Goal: Transaction & Acquisition: Book appointment/travel/reservation

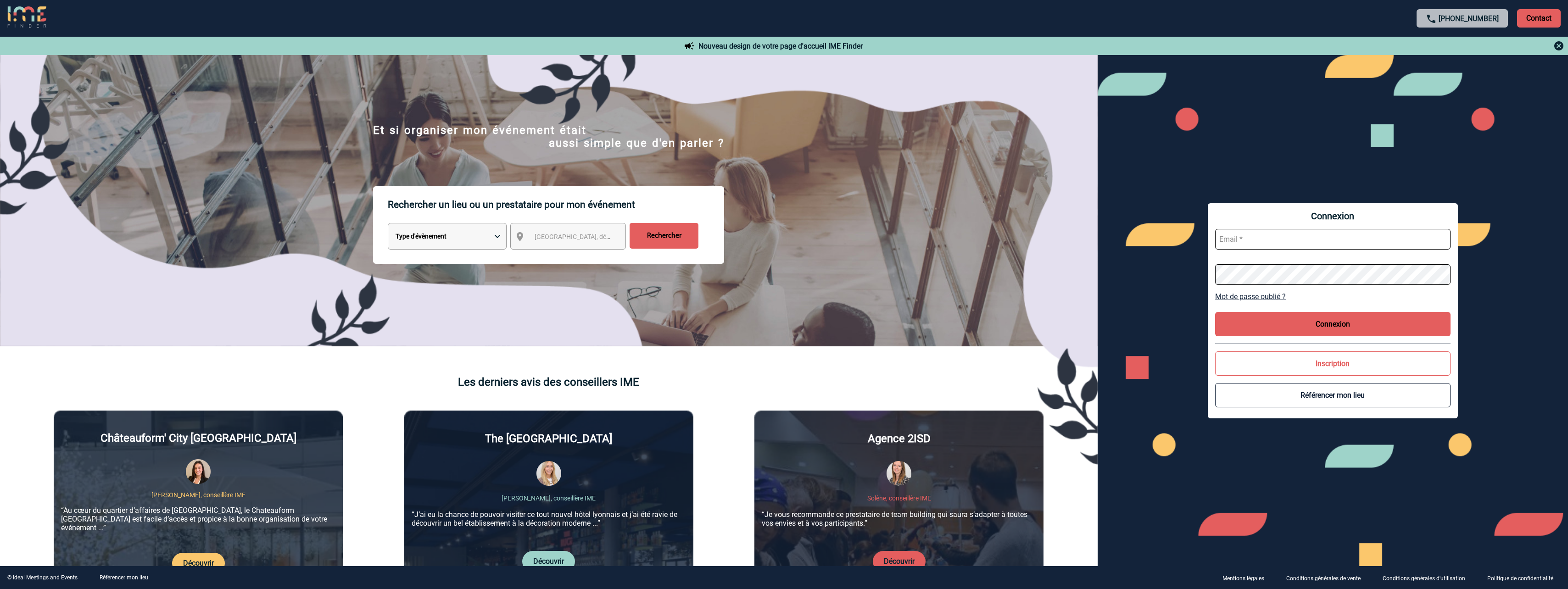
click at [498, 246] on select "Type d'évènement Séminaire avec nuitée Réunion Repas de groupe Team Building & …" at bounding box center [447, 236] width 119 height 26
select select "4"
click at [388, 224] on select "Type d'évènement Séminaire avec nuitée Réunion Repas de groupe Team Building & …" at bounding box center [447, 236] width 119 height 26
click at [561, 235] on span "[GEOGRAPHIC_DATA], département, région..." at bounding box center [598, 236] width 127 height 7
select select "3"
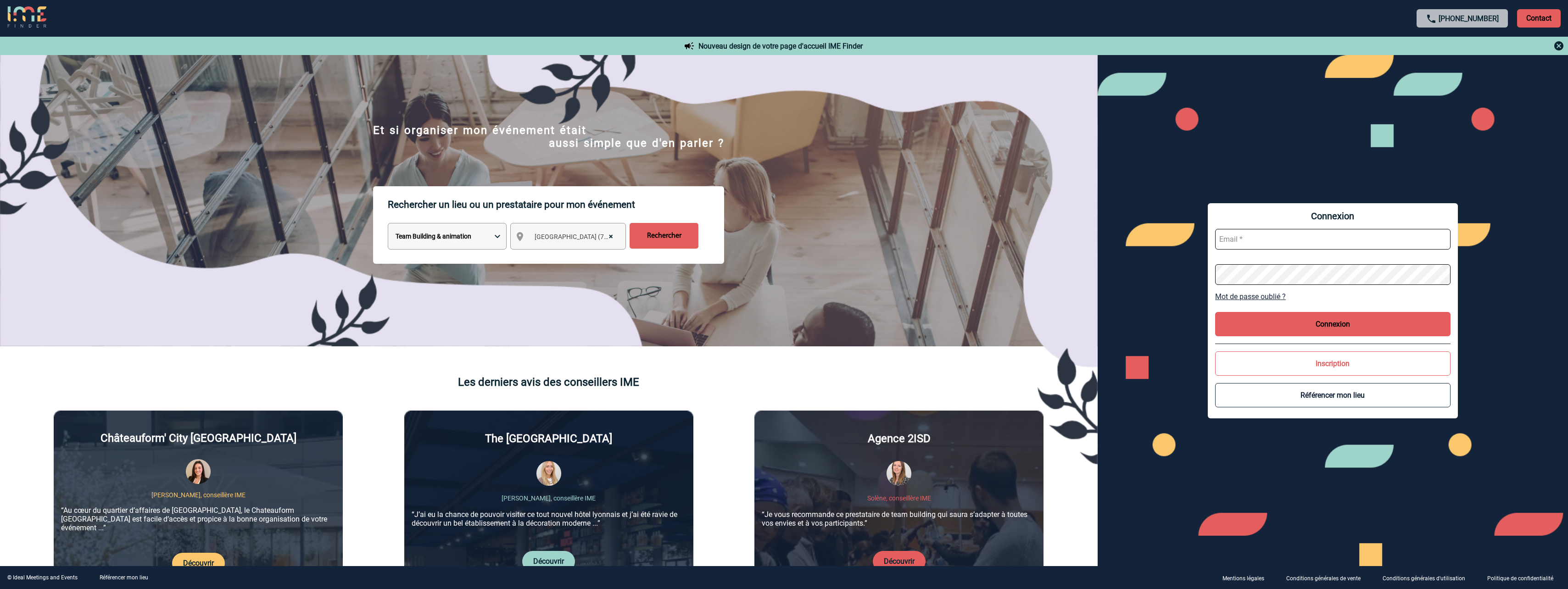
click at [653, 239] on input "Rechercher" at bounding box center [664, 236] width 69 height 26
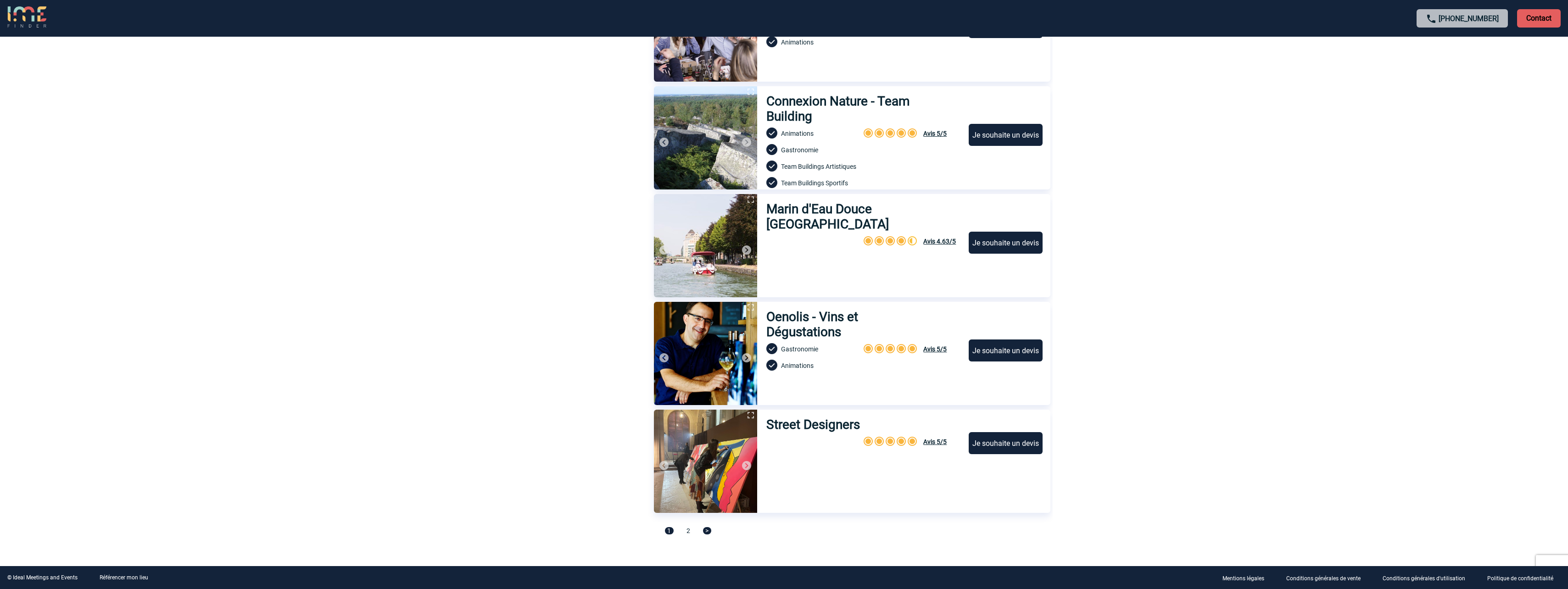
scroll to position [2851, 0]
click at [708, 532] on span ">" at bounding box center [707, 530] width 8 height 7
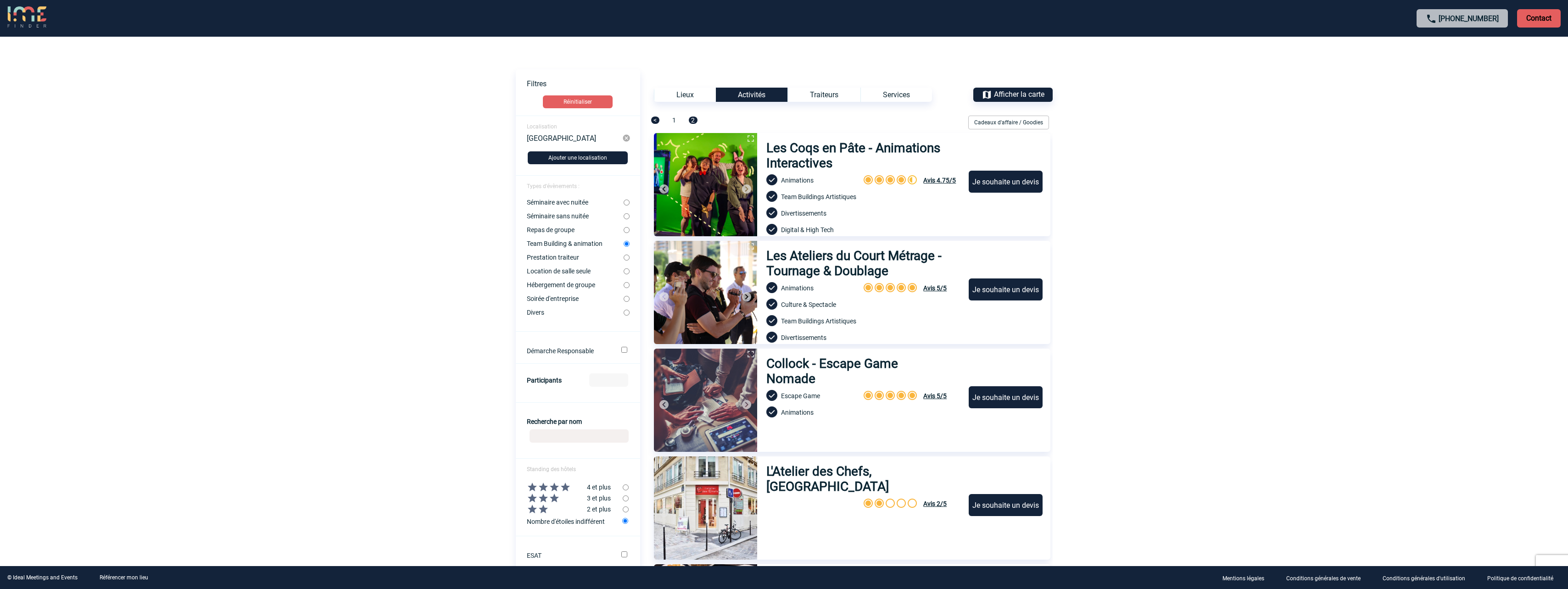
scroll to position [0, 0]
click at [999, 181] on div "Je souhaite un devis" at bounding box center [1006, 182] width 74 height 22
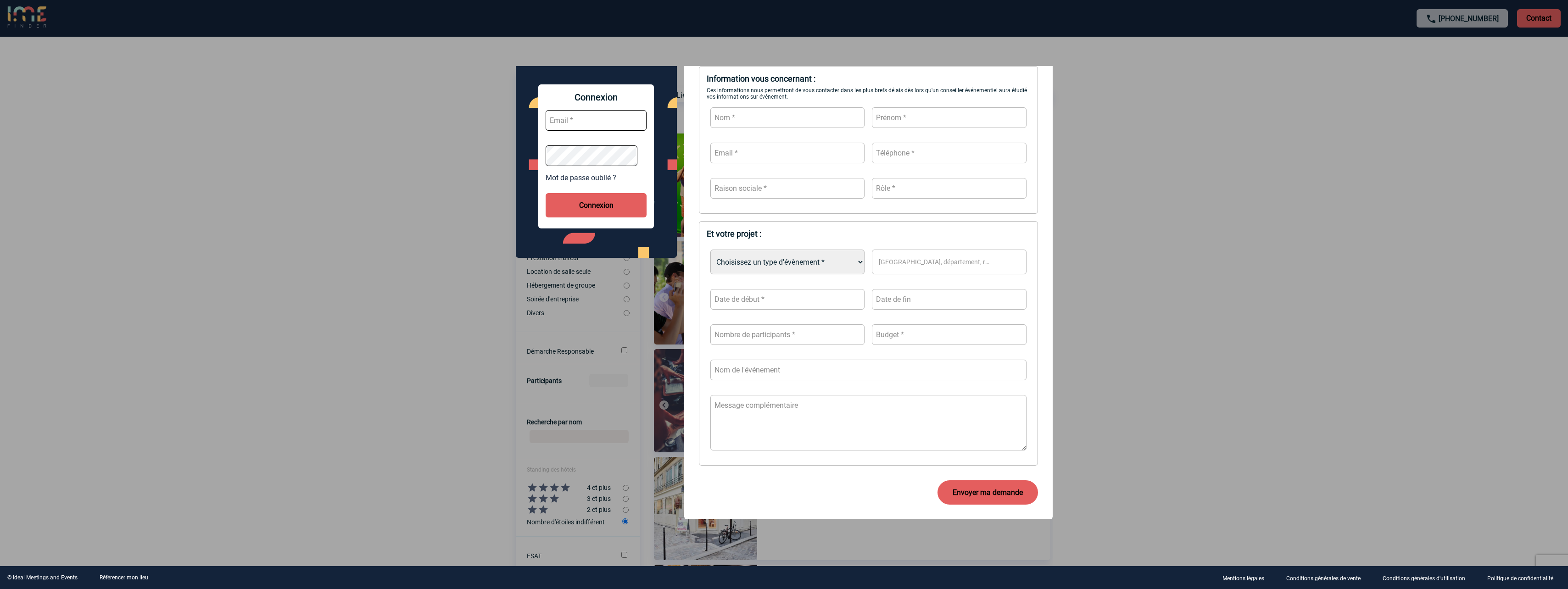
scroll to position [127, 0]
click at [829, 264] on select "Choisissez un type d'évènement * Séminaire avec nuitée Séminaire sans nuitée Re…" at bounding box center [787, 261] width 155 height 25
click at [941, 240] on div "Et votre projet : Choisissez un type d'évènement * Séminaire avec nuitée Sémina…" at bounding box center [868, 343] width 339 height 244
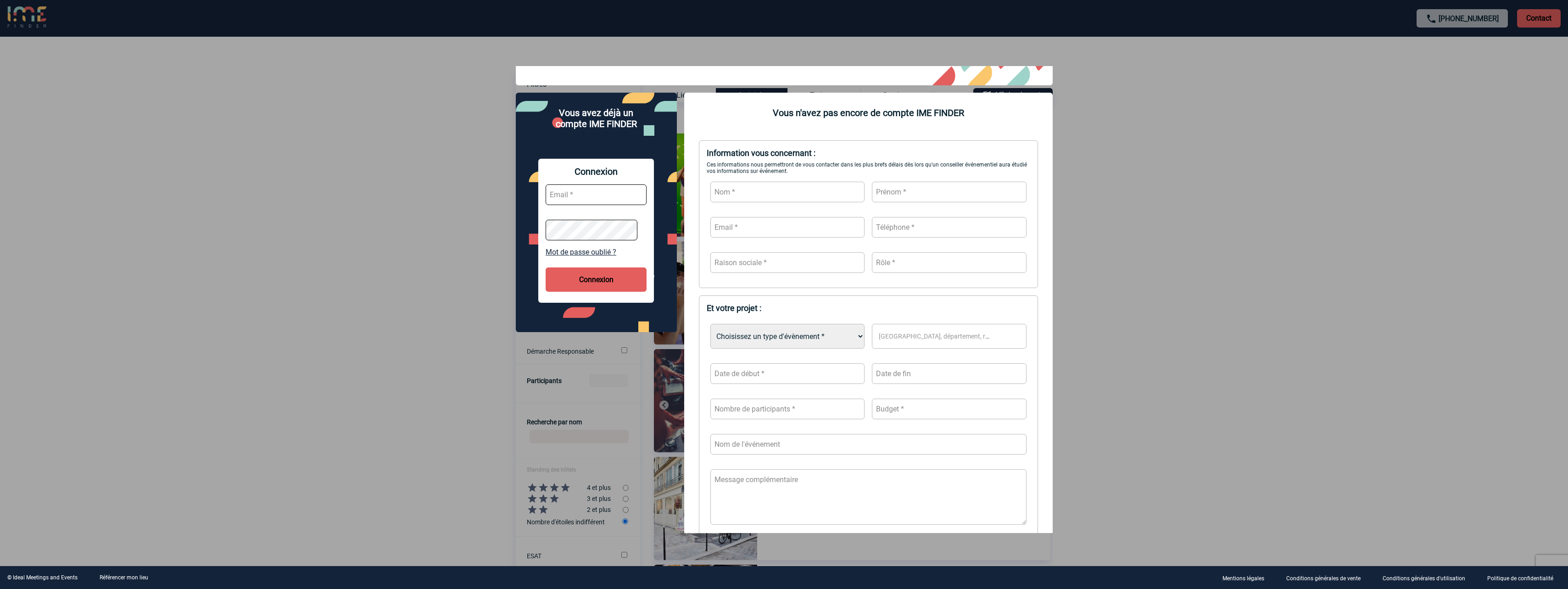
scroll to position [0, 0]
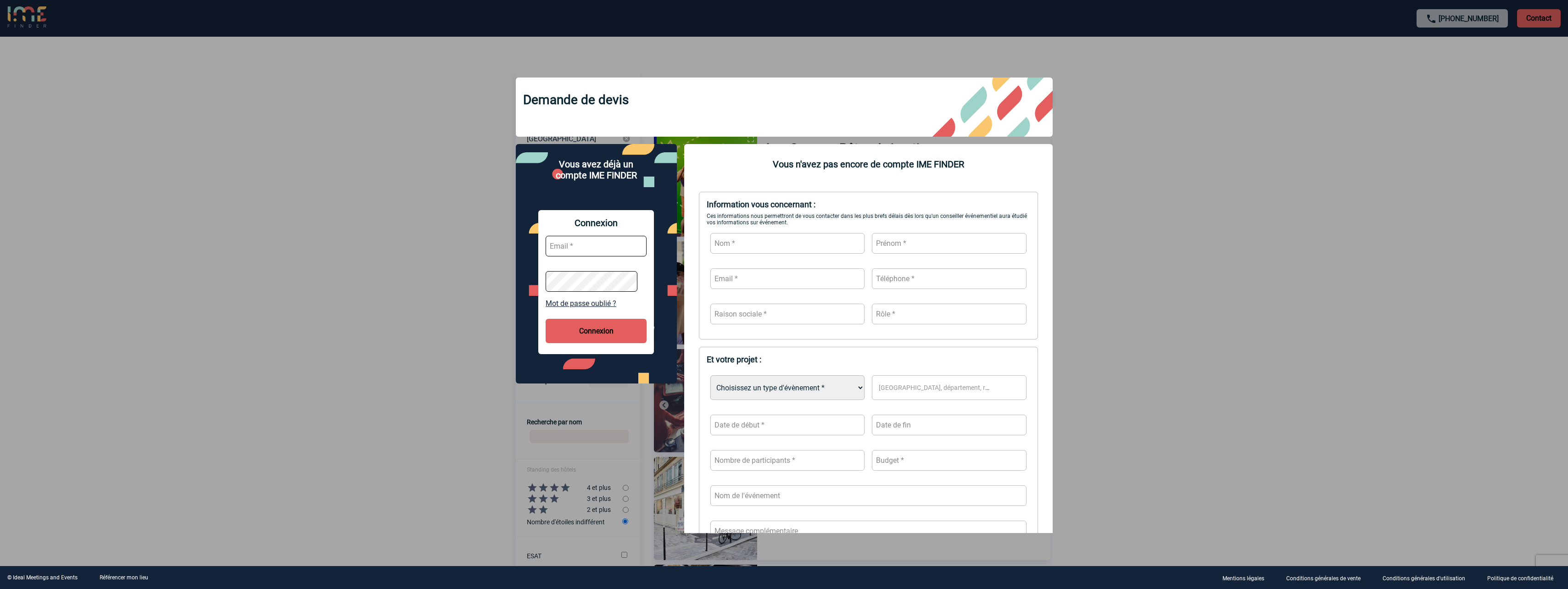
click at [1236, 270] on div at bounding box center [784, 294] width 1568 height 589
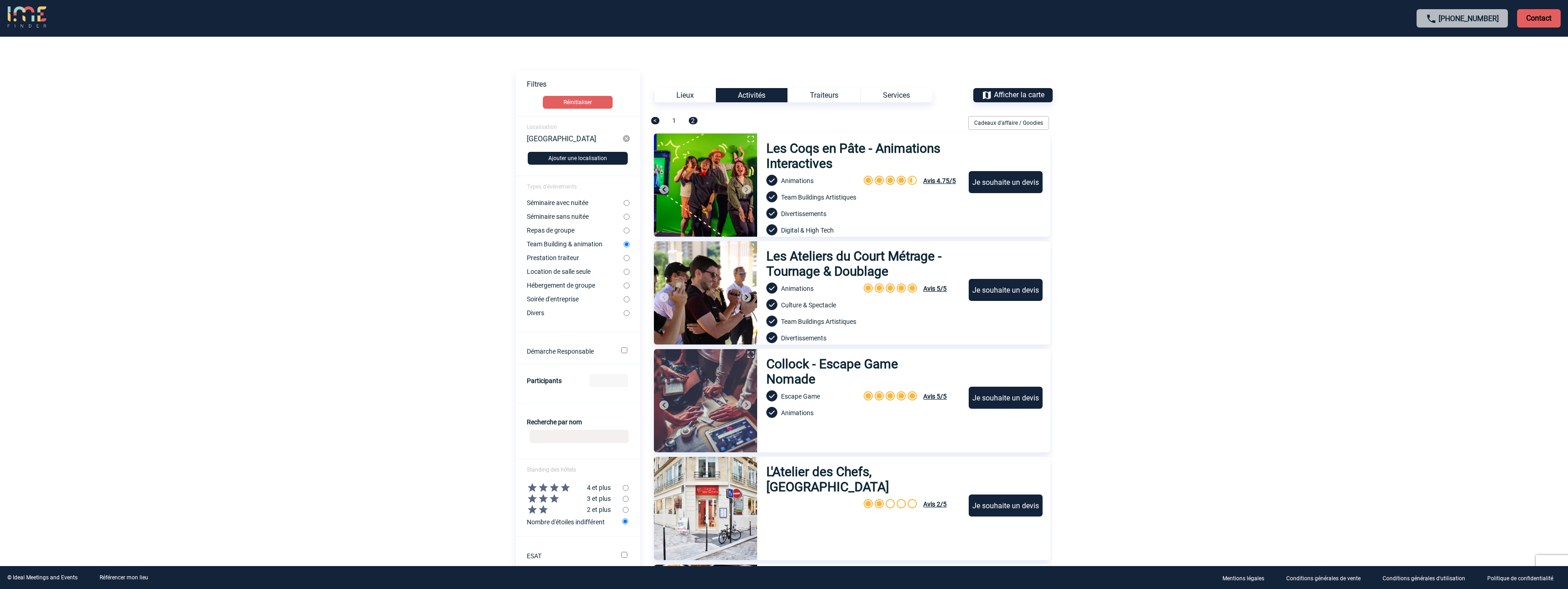
click at [699, 93] on div "Lieux" at bounding box center [684, 95] width 62 height 14
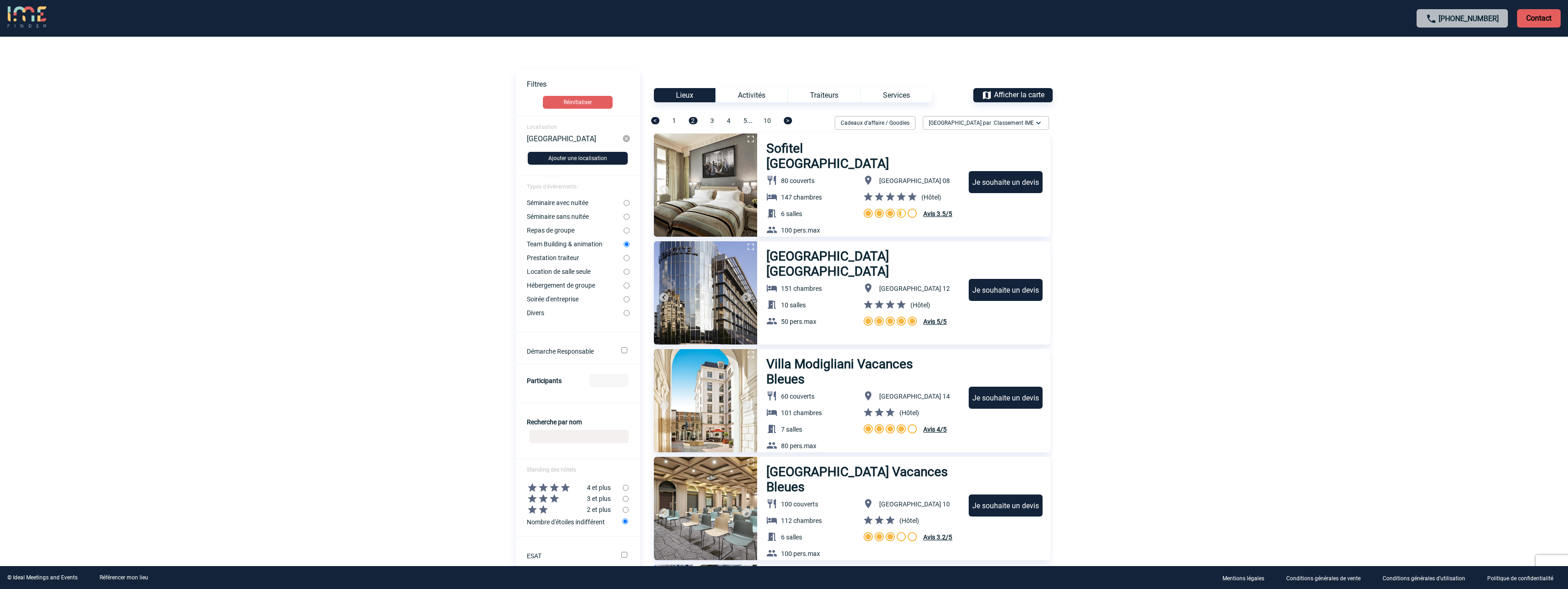
click at [627, 216] on input "Séminaire sans nuitée" at bounding box center [626, 216] width 6 height 6
radio input "true"
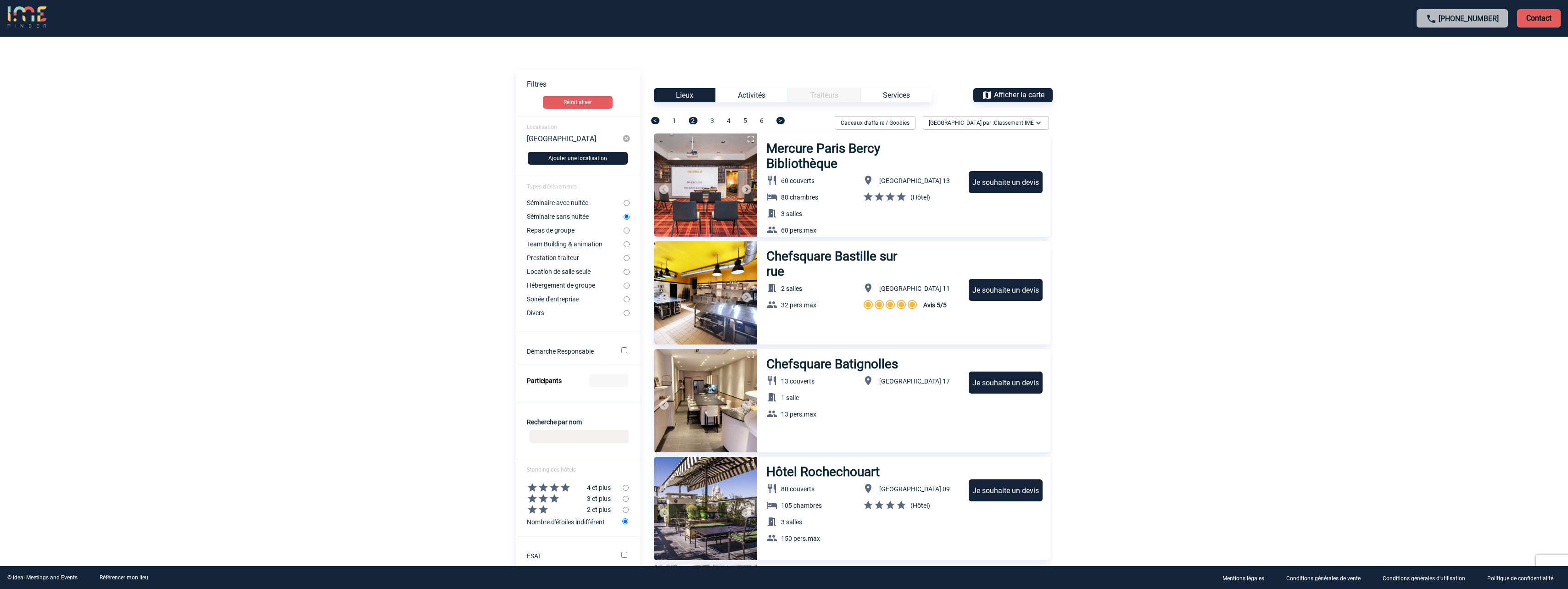
click at [672, 121] on span "1" at bounding box center [674, 120] width 4 height 7
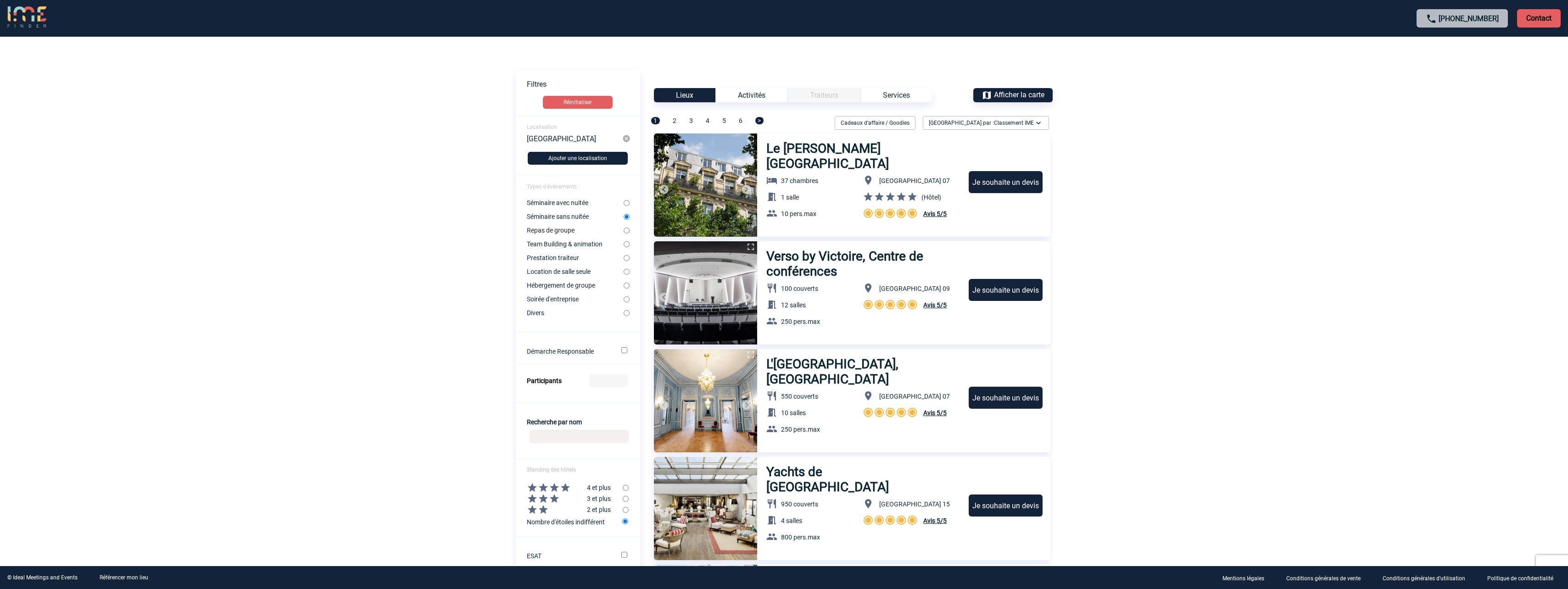
click at [1181, 406] on body "[PHONE_NUMBER] Contact Contact Voir les filtres Filtres Réinitialiser Localisat…" at bounding box center [784, 294] width 1568 height 589
click at [675, 123] on span "2" at bounding box center [674, 120] width 4 height 7
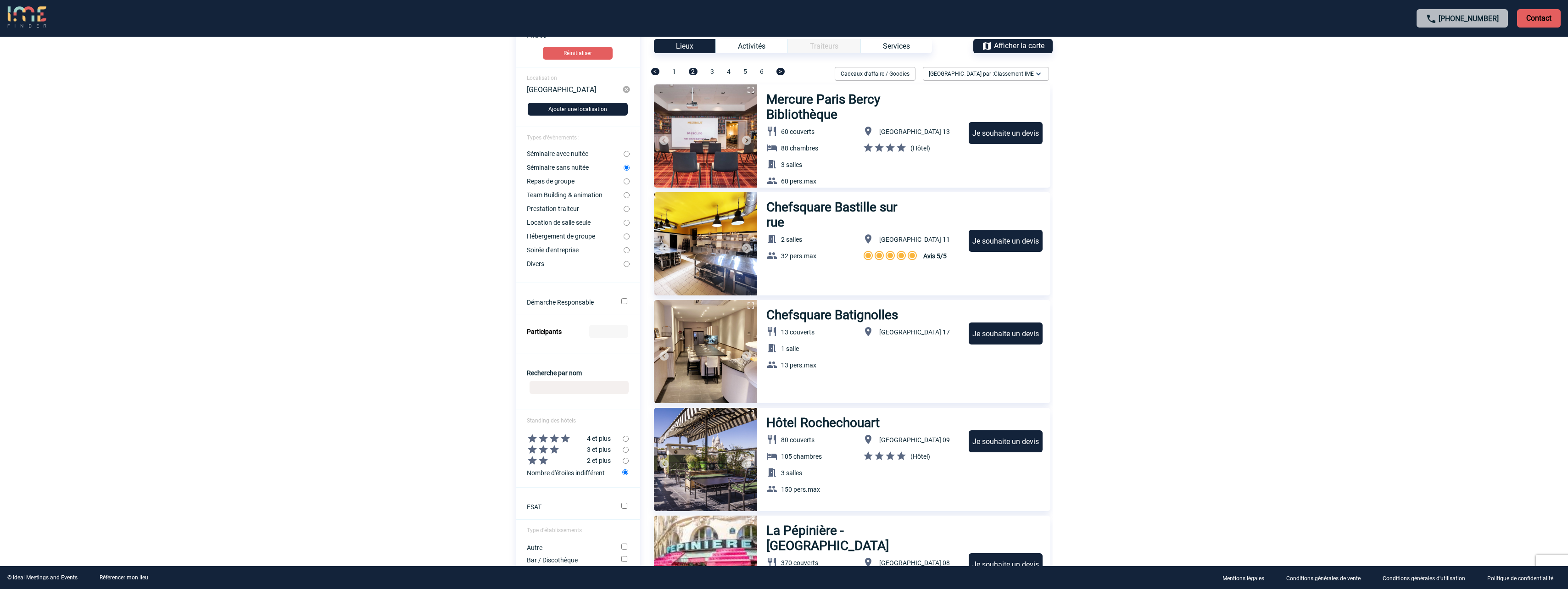
scroll to position [92, 0]
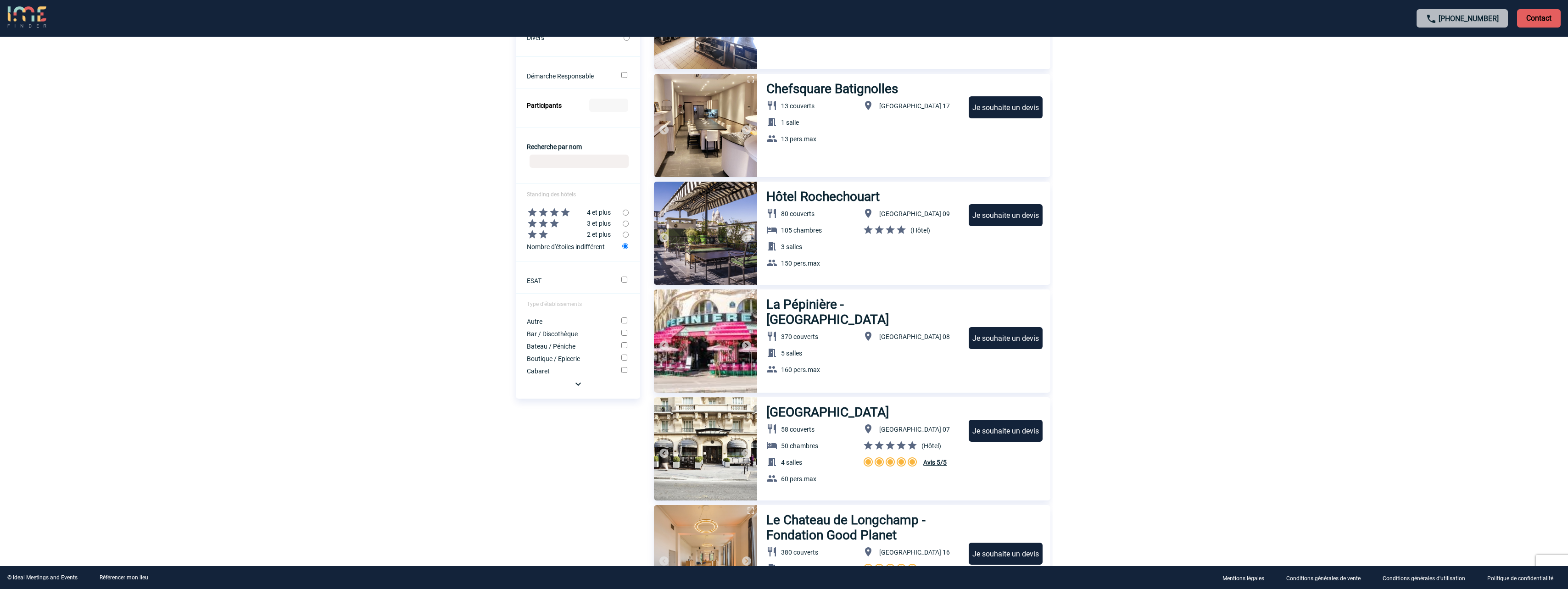
drag, startPoint x: 1174, startPoint y: 307, endPoint x: 1143, endPoint y: 280, distance: 41.1
click at [1143, 280] on body "[PHONE_NUMBER] Contact Contact Voir les filtres Filtres Réinitialiser Localisat…" at bounding box center [784, 18] width 1568 height 589
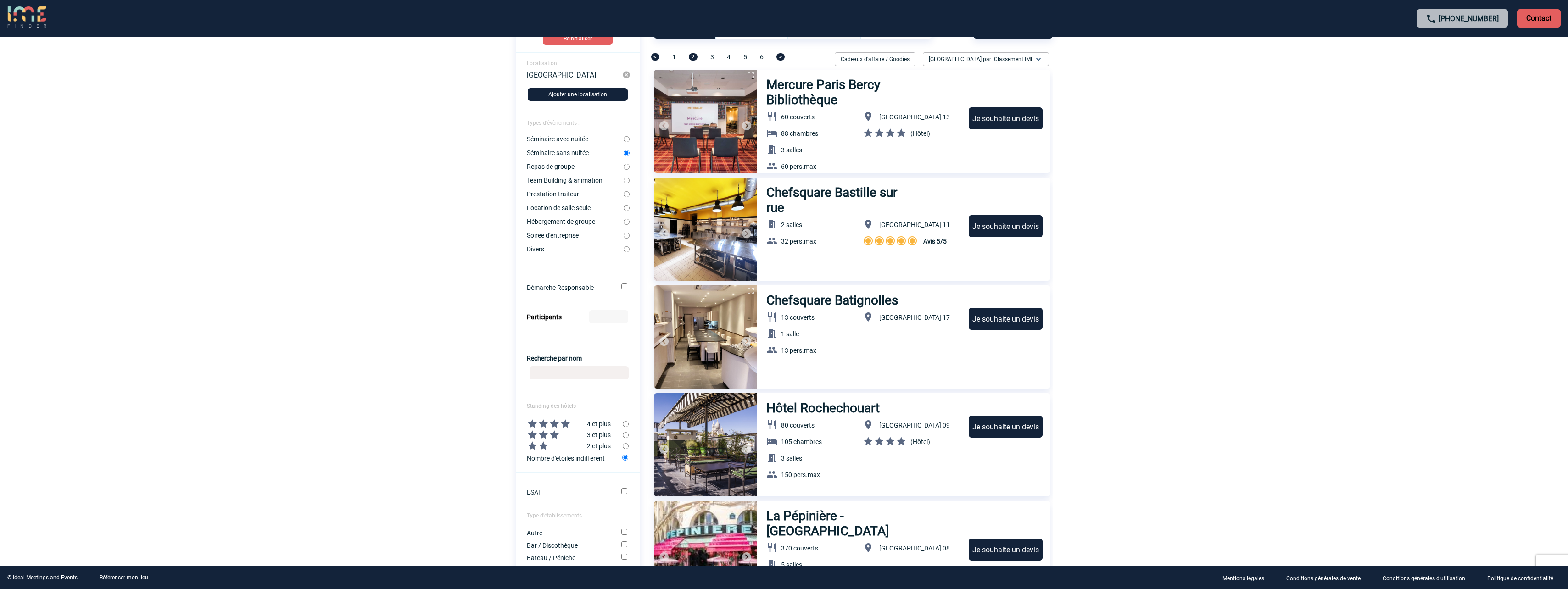
scroll to position [0, 0]
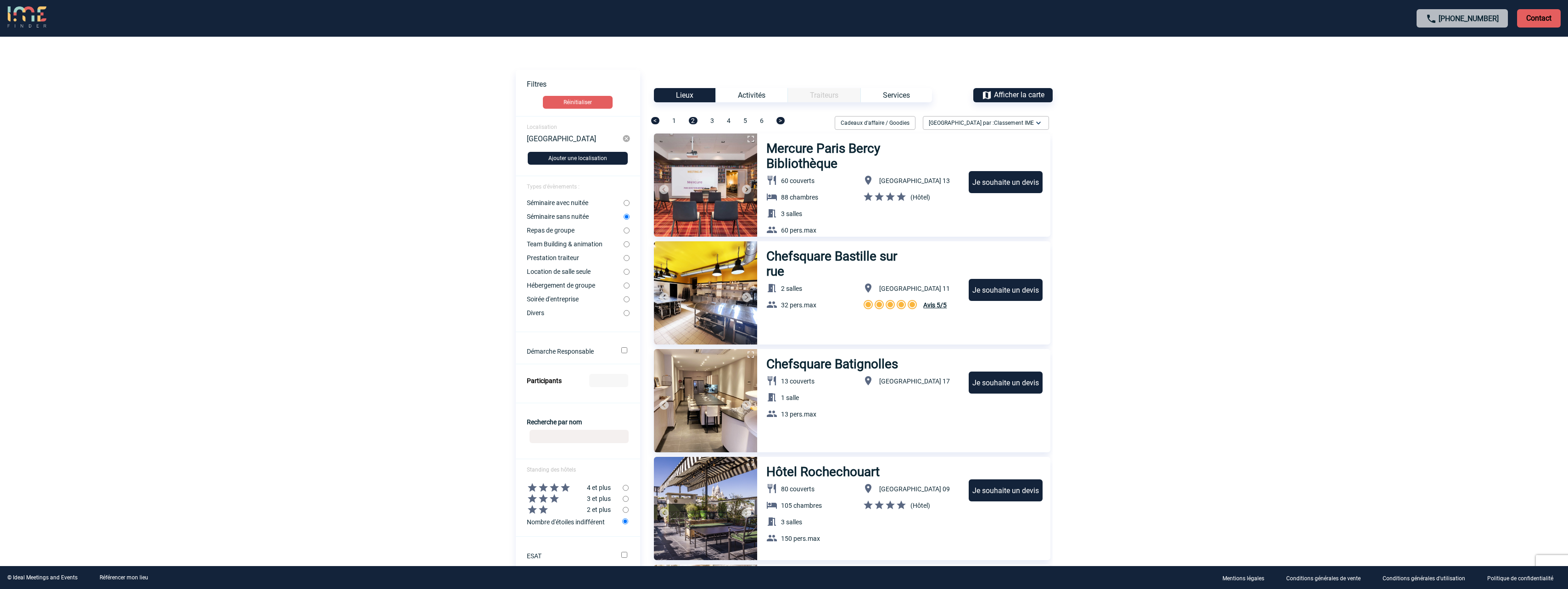
click at [627, 245] on input "Team Building & animation" at bounding box center [626, 244] width 6 height 6
radio input "true"
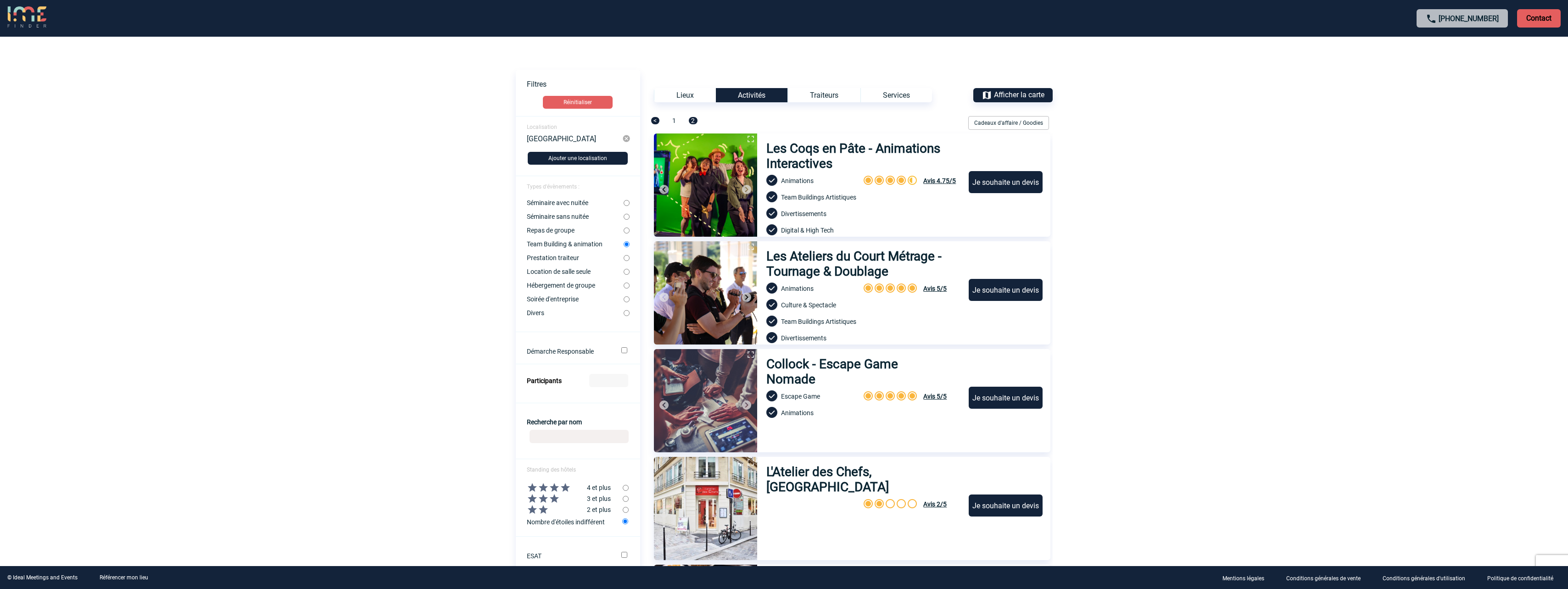
click at [690, 99] on div "Lieux" at bounding box center [684, 95] width 62 height 14
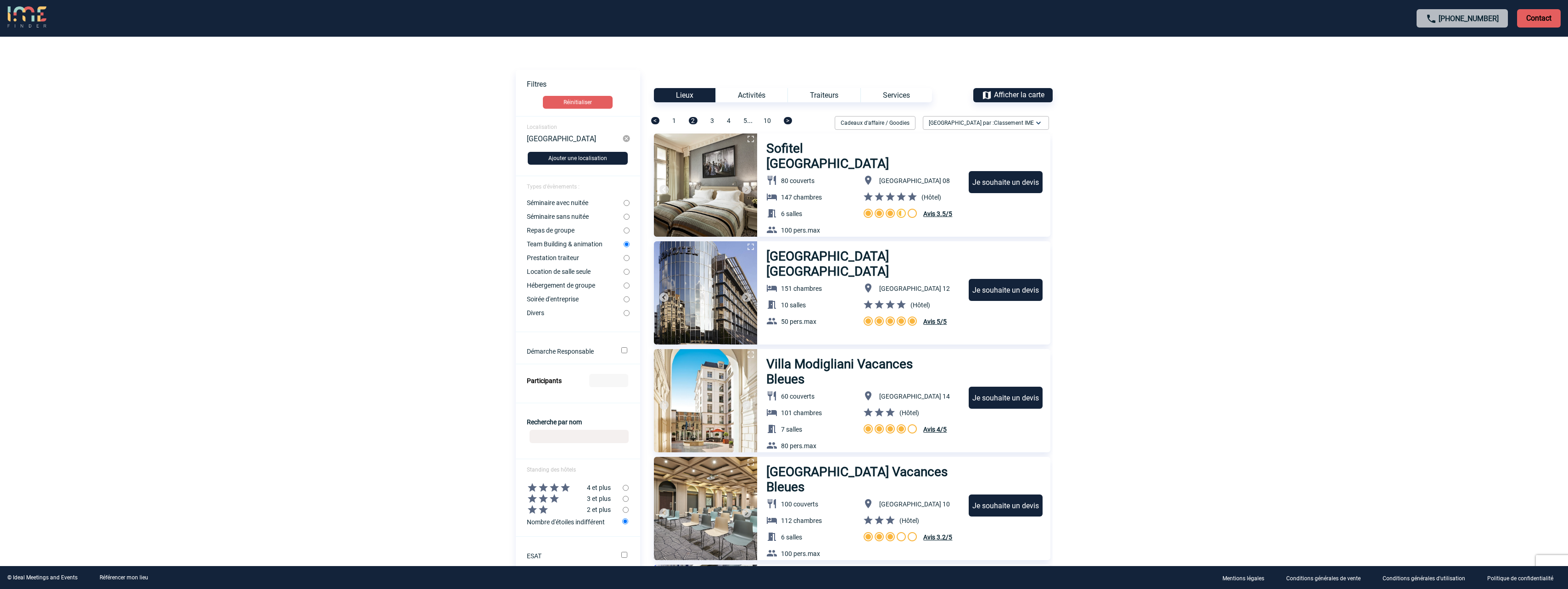
click at [756, 95] on div "Activités" at bounding box center [752, 95] width 72 height 14
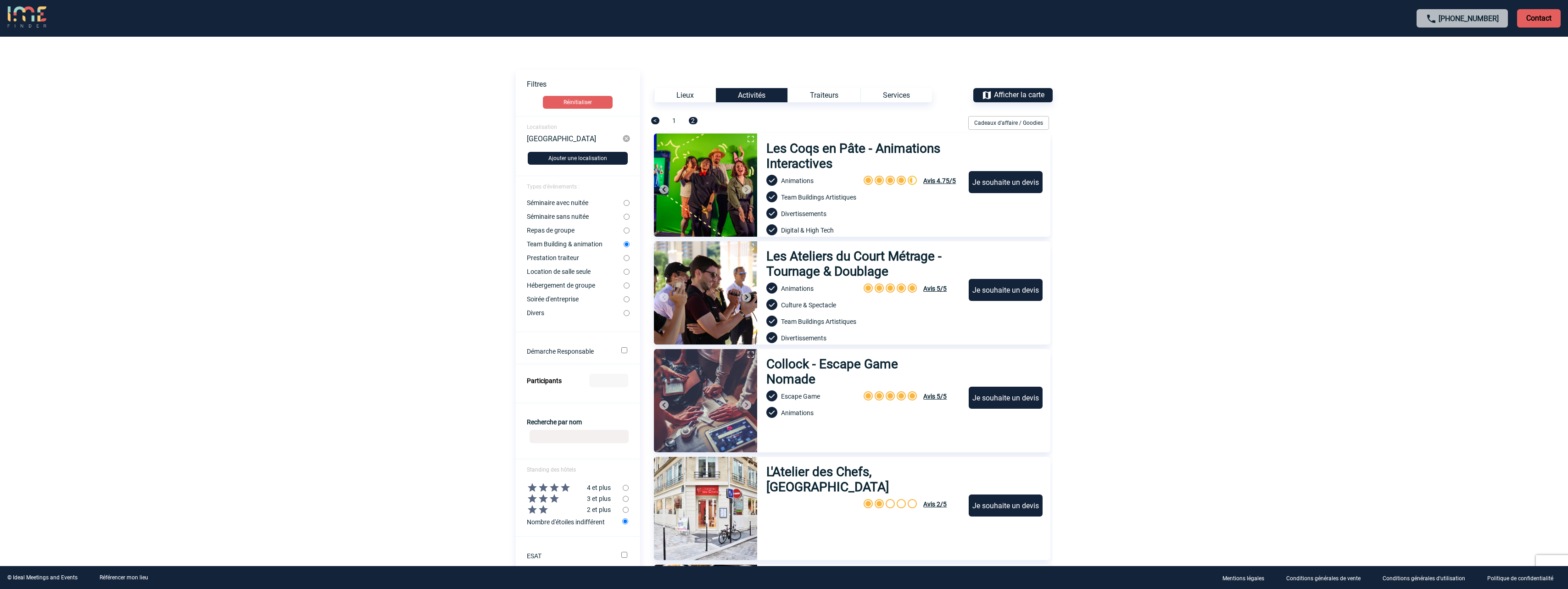
click at [833, 91] on div "Traiteurs" at bounding box center [824, 95] width 73 height 14
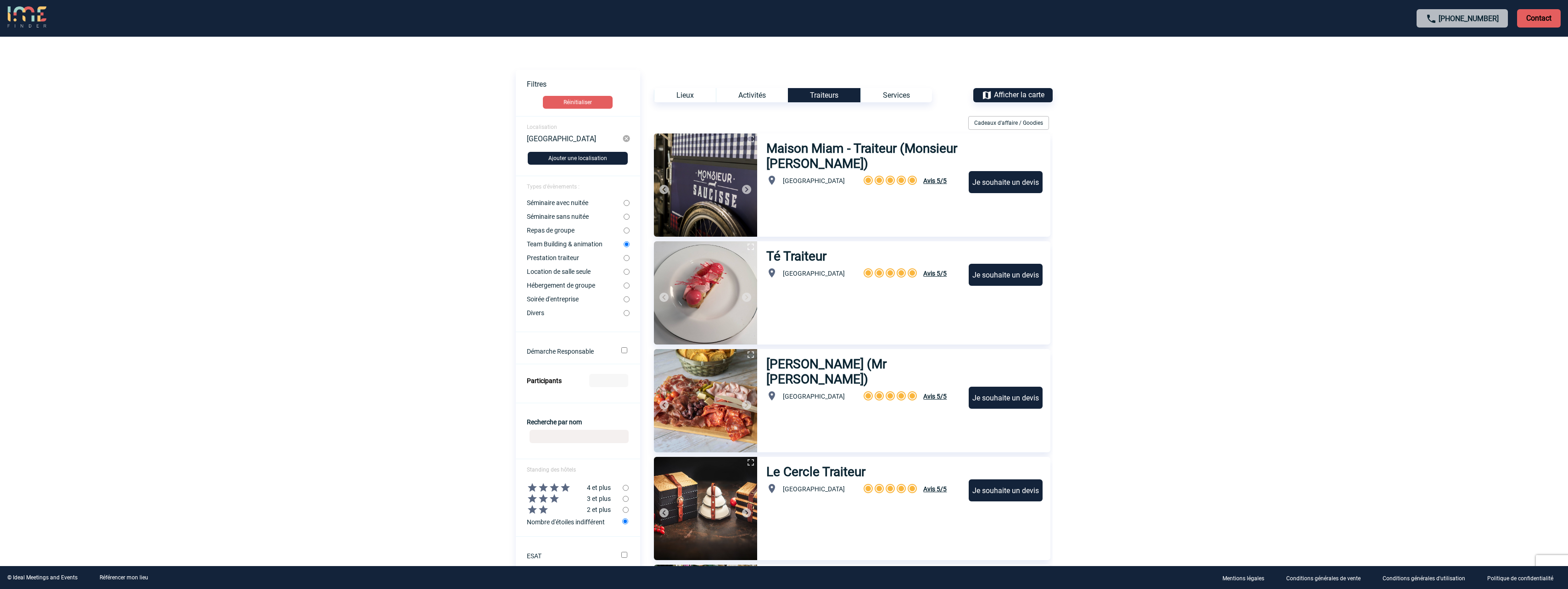
click at [896, 92] on div "Services" at bounding box center [896, 95] width 71 height 14
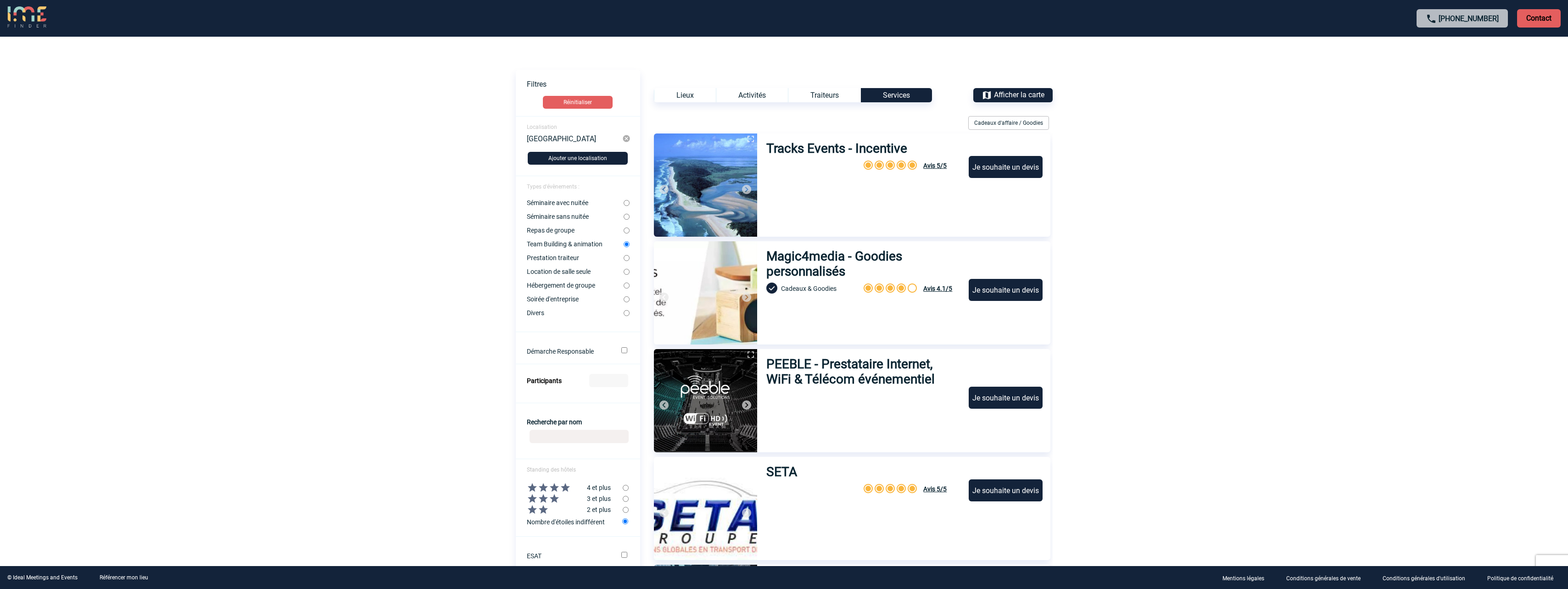
click at [746, 188] on img at bounding box center [747, 190] width 11 height 11
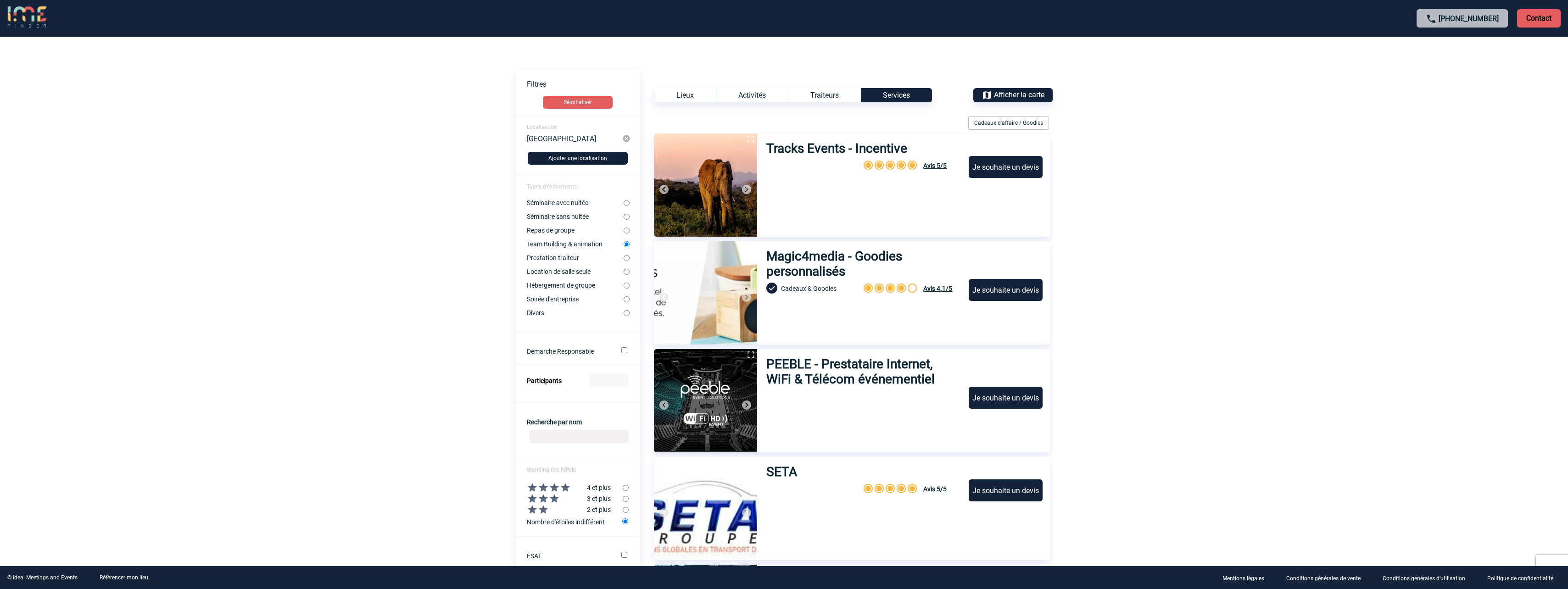
click at [746, 188] on img at bounding box center [747, 190] width 11 height 11
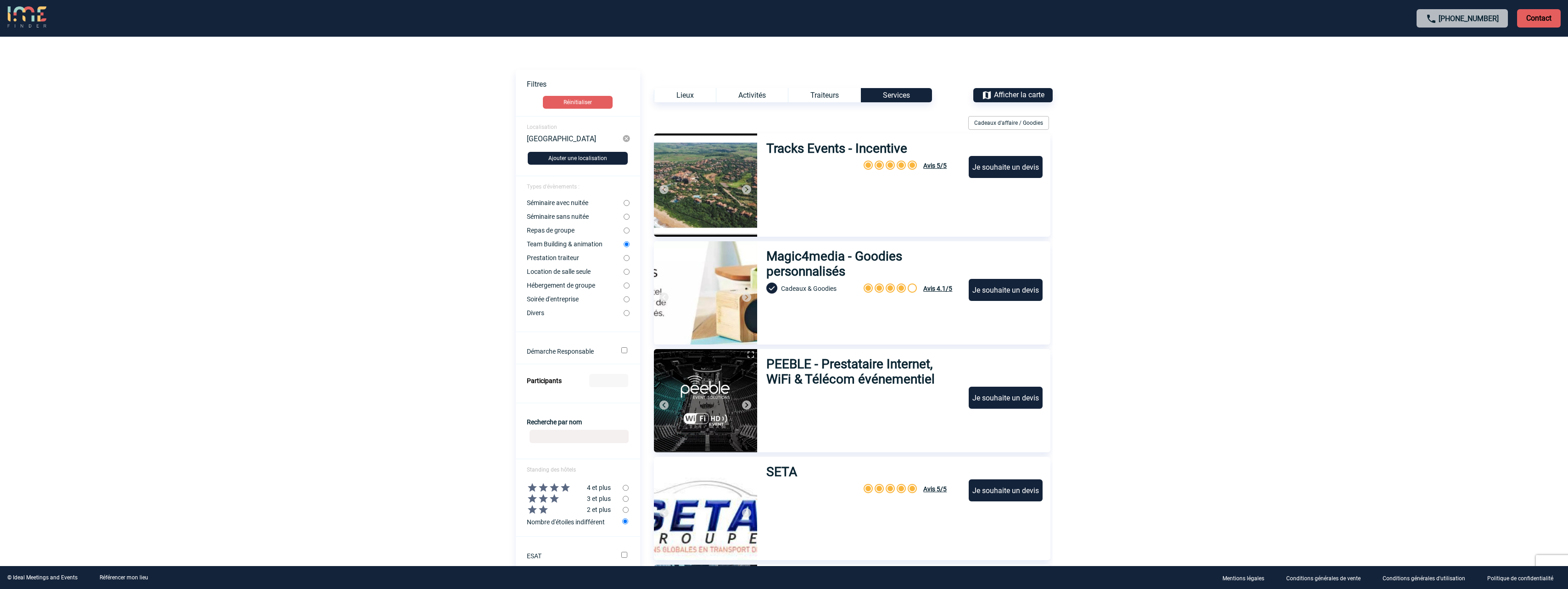
click at [746, 188] on img at bounding box center [747, 190] width 11 height 11
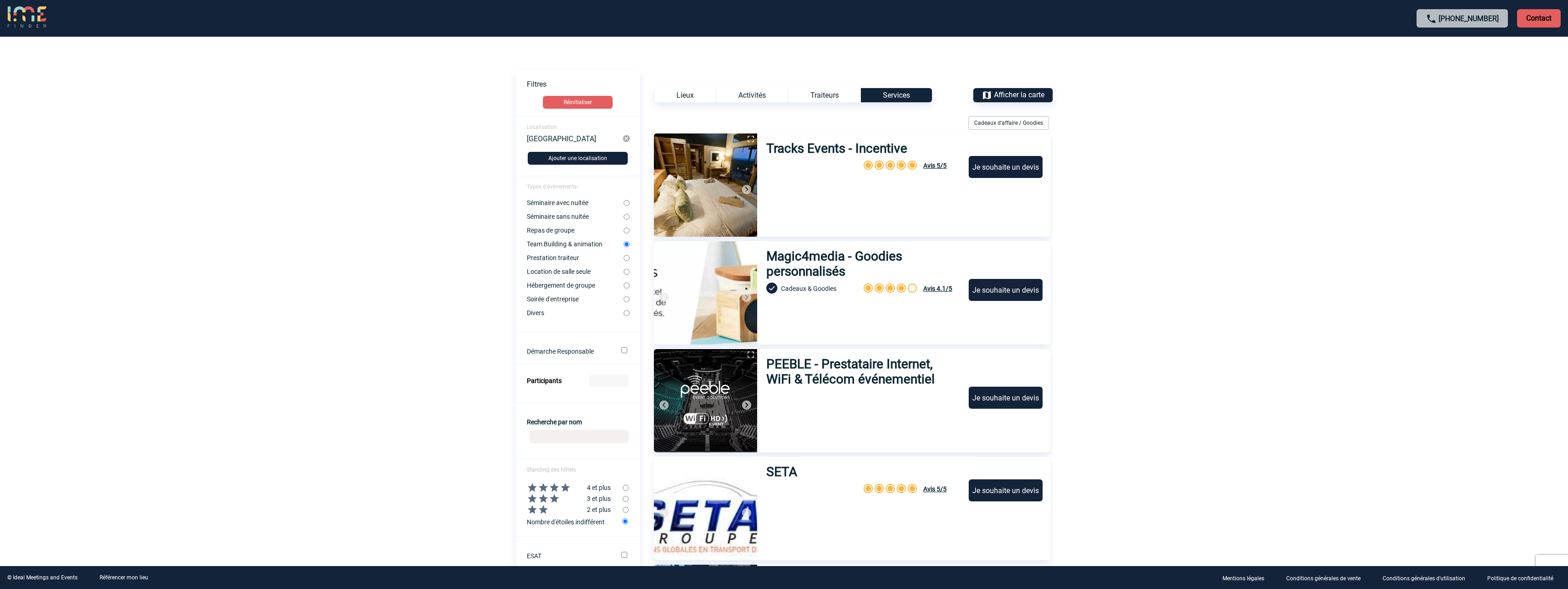
click at [746, 188] on img at bounding box center [747, 190] width 11 height 11
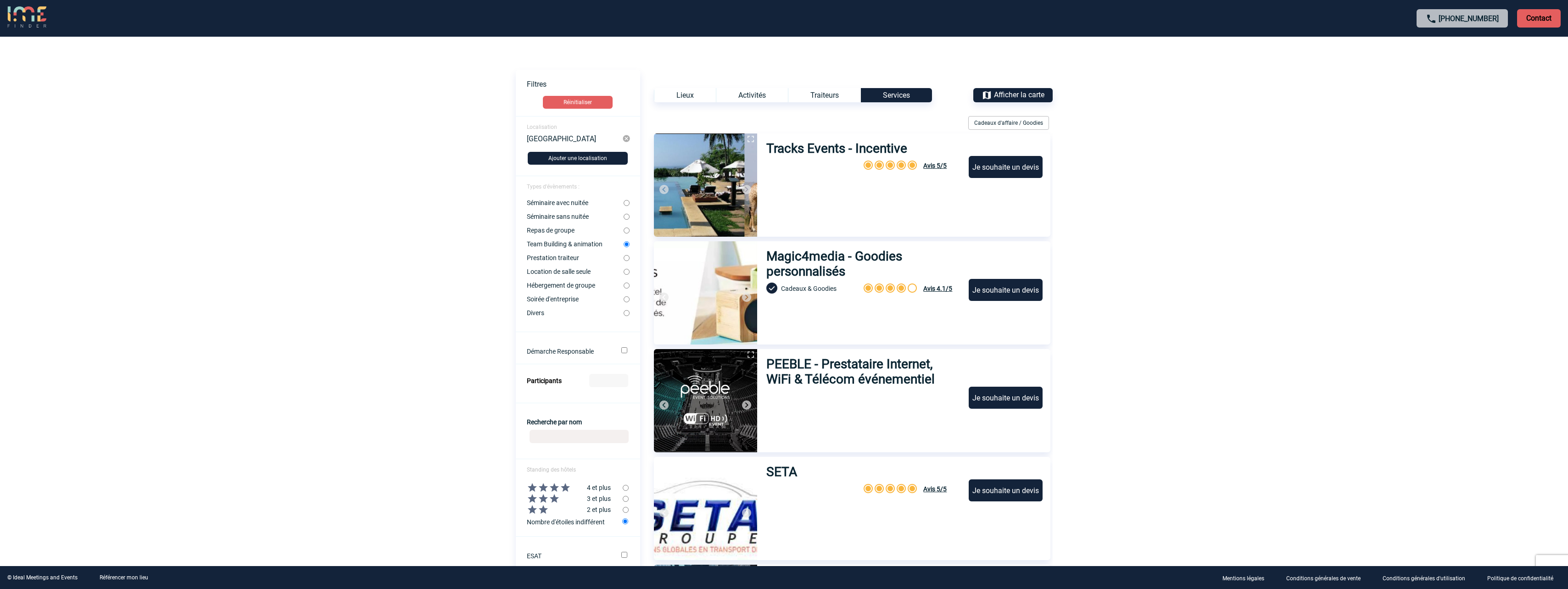
click at [867, 151] on h3 "Tracks Events - Incentive" at bounding box center [836, 148] width 141 height 15
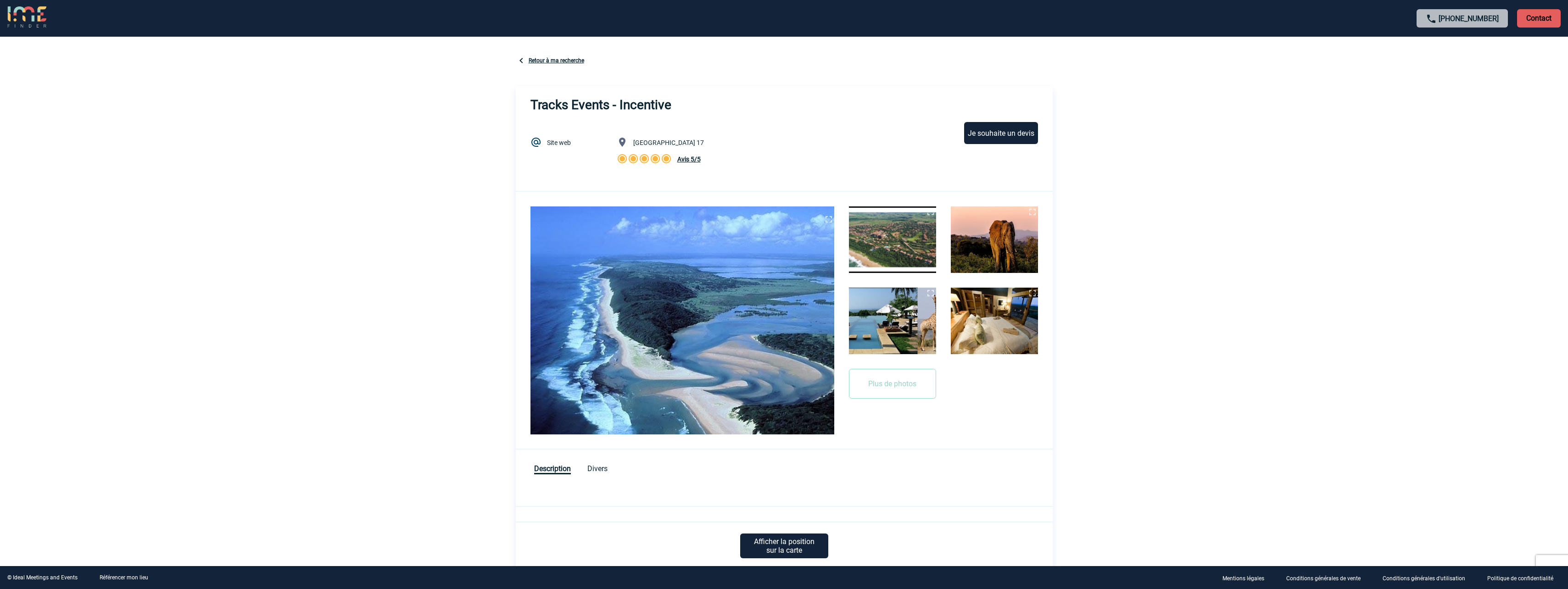
scroll to position [43, 0]
